Goal: Information Seeking & Learning: Learn about a topic

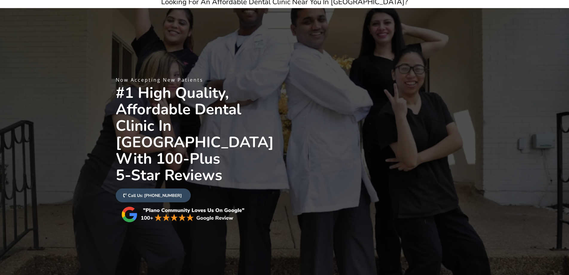
scroll to position [150, 0]
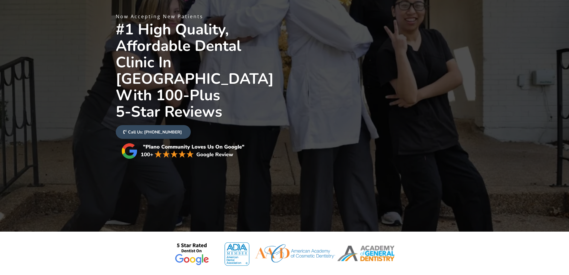
click at [302, 136] on div at bounding box center [372, 88] width 166 height 158
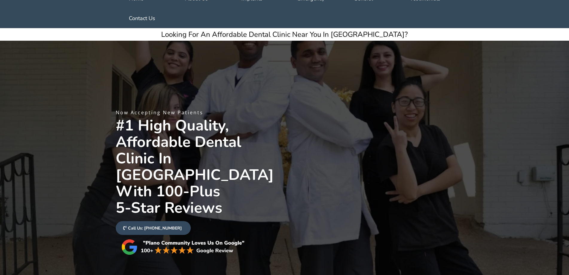
scroll to position [0, 0]
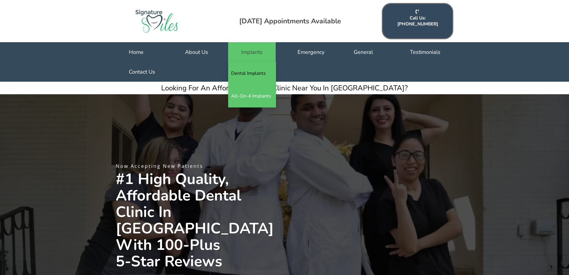
click at [248, 63] on link "Dental Implants" at bounding box center [252, 73] width 48 height 23
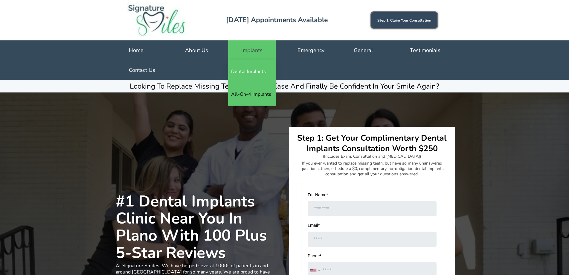
click at [243, 92] on link "All-On-4 Implants" at bounding box center [252, 94] width 48 height 23
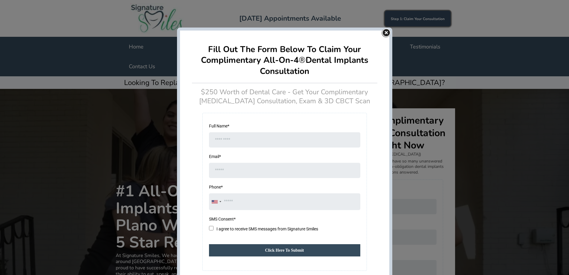
click at [383, 32] on img at bounding box center [387, 33] width 12 height 11
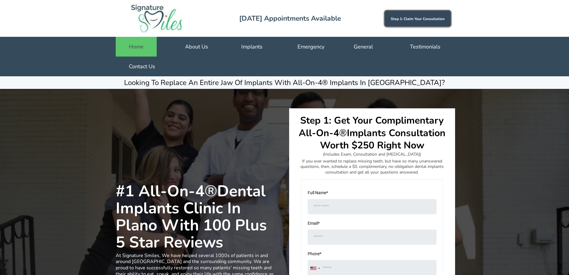
click at [133, 45] on link "Home" at bounding box center [136, 47] width 41 height 20
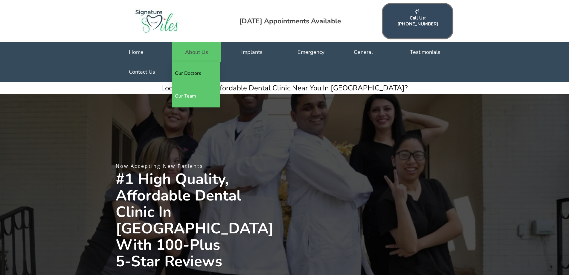
click at [193, 63] on link "Our Doctors" at bounding box center [196, 73] width 48 height 23
click at [192, 62] on link "Our Doctors" at bounding box center [196, 73] width 48 height 23
click at [190, 87] on link "Our Team" at bounding box center [196, 96] width 48 height 23
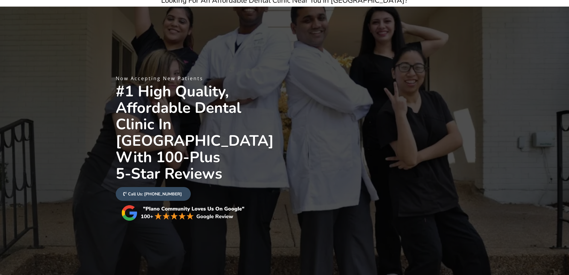
scroll to position [90, 0]
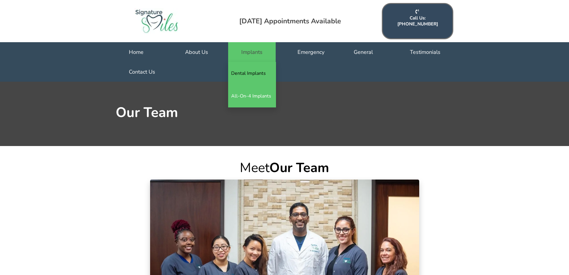
click at [246, 62] on link "Dental Implants" at bounding box center [252, 73] width 48 height 23
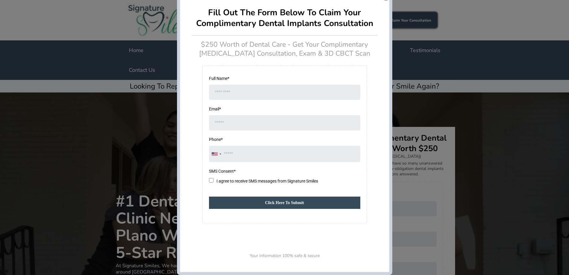
scroll to position [60, 0]
